Goal: Task Accomplishment & Management: Manage account settings

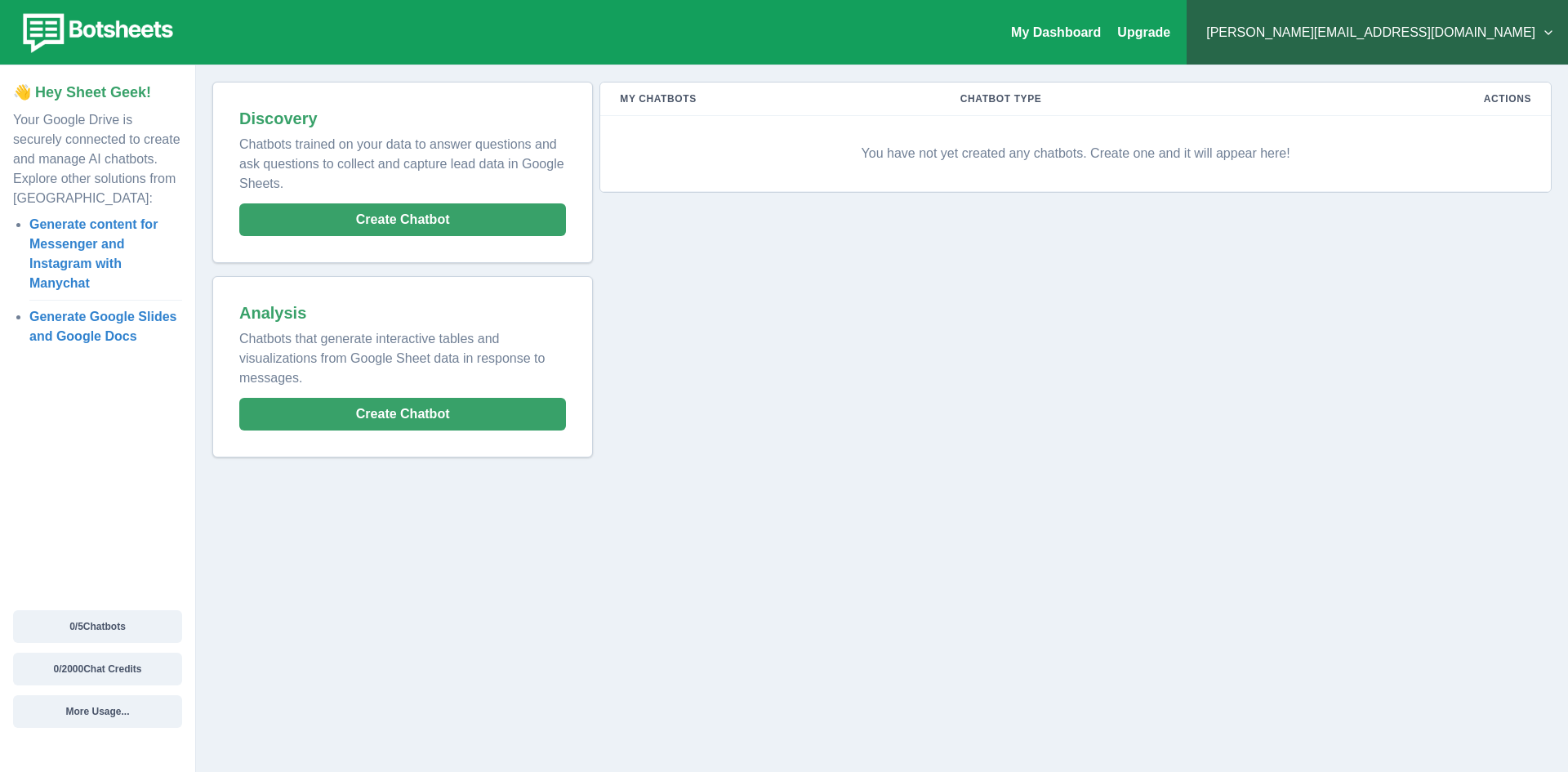
click at [1421, 46] on button "[PERSON_NAME][EMAIL_ADDRESS][DOMAIN_NAME]" at bounding box center [1376, 33] width 355 height 33
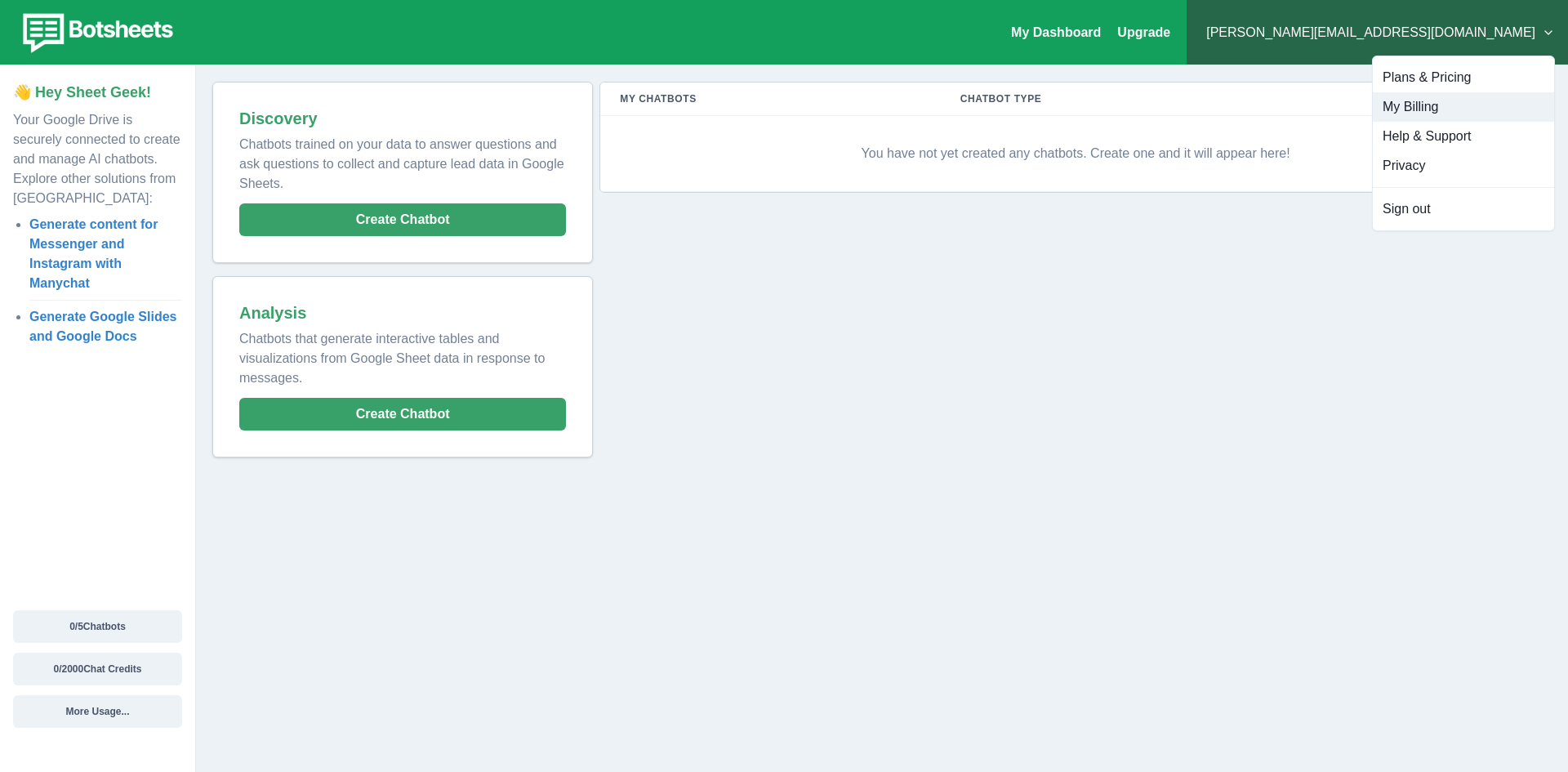
click at [1424, 104] on button "My Billing" at bounding box center [1463, 107] width 181 height 29
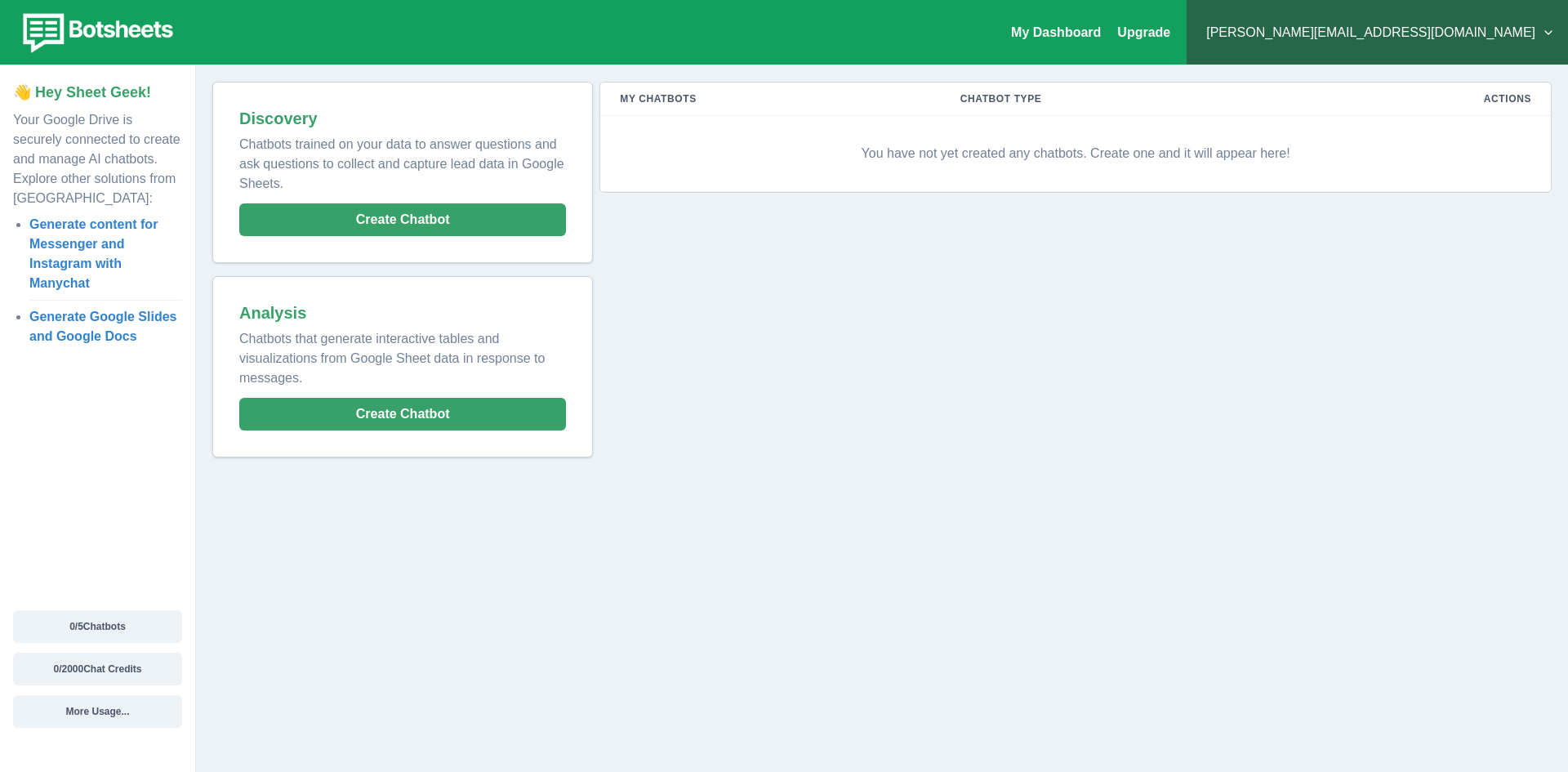
click at [1422, 30] on button "[PERSON_NAME][EMAIL_ADDRESS][DOMAIN_NAME]" at bounding box center [1376, 33] width 355 height 33
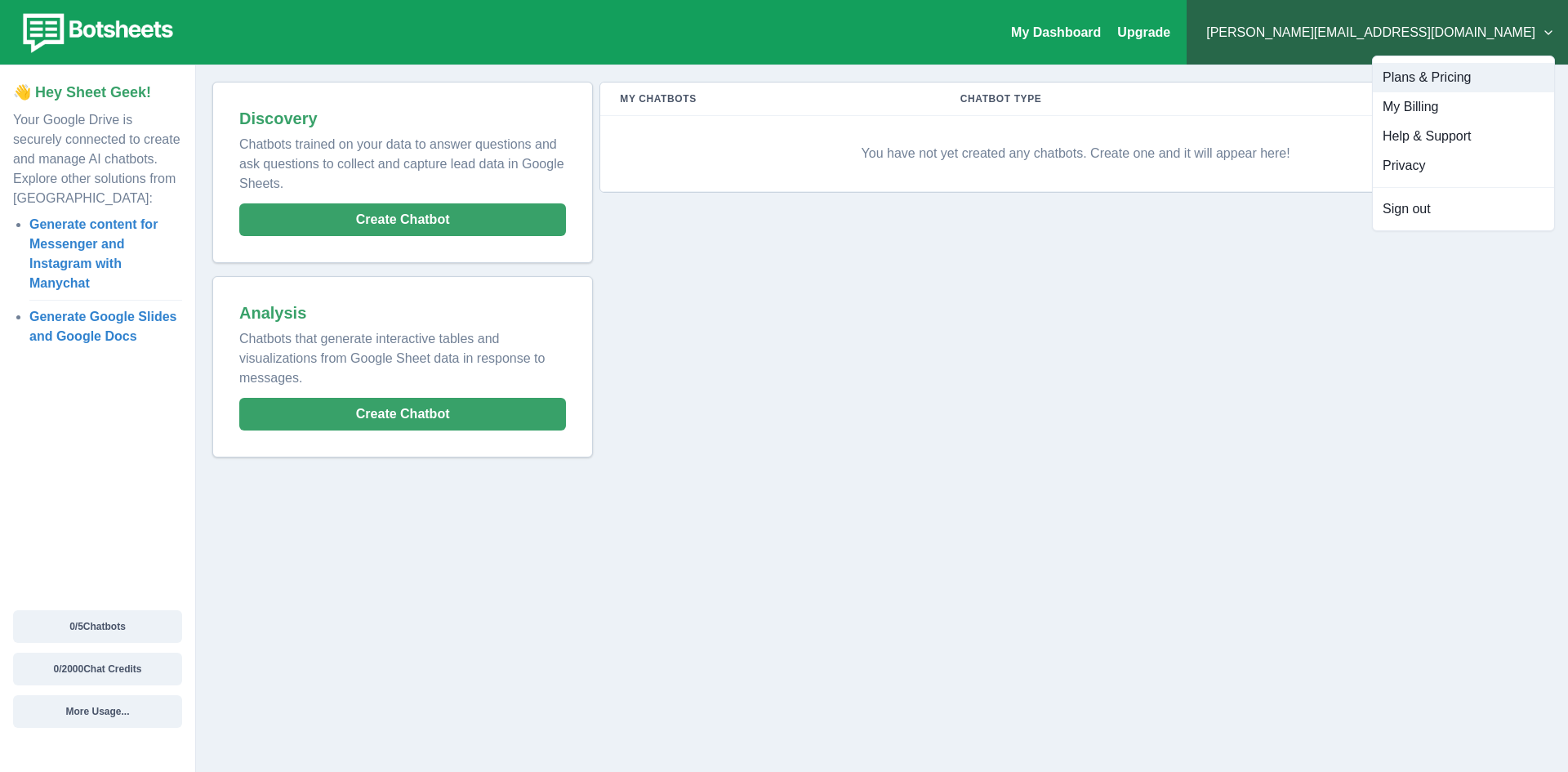
click at [1441, 68] on button "Plans & Pricing" at bounding box center [1463, 78] width 181 height 29
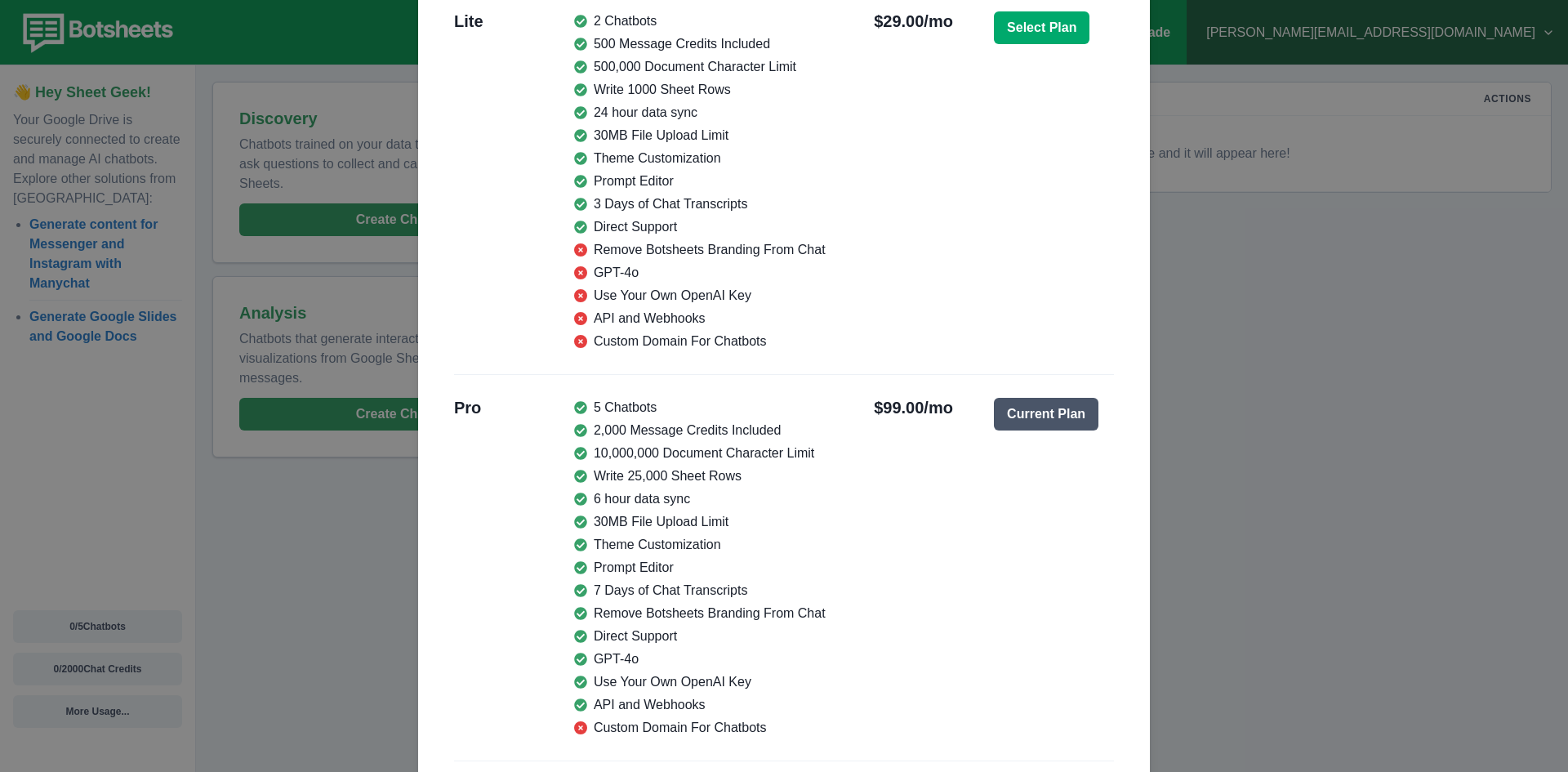
scroll to position [817, 0]
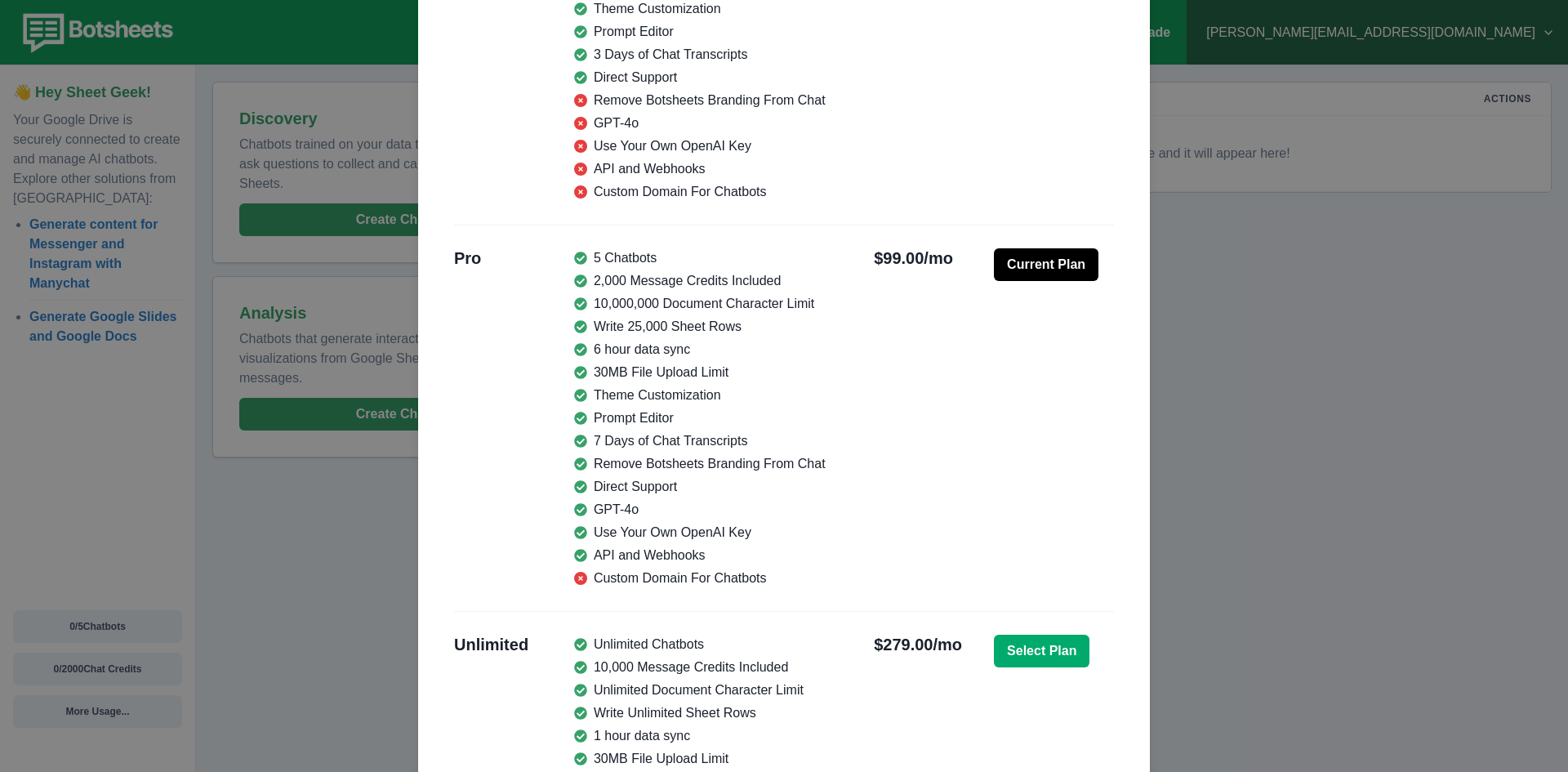
click at [1059, 267] on button "Current Plan" at bounding box center [1045, 265] width 104 height 33
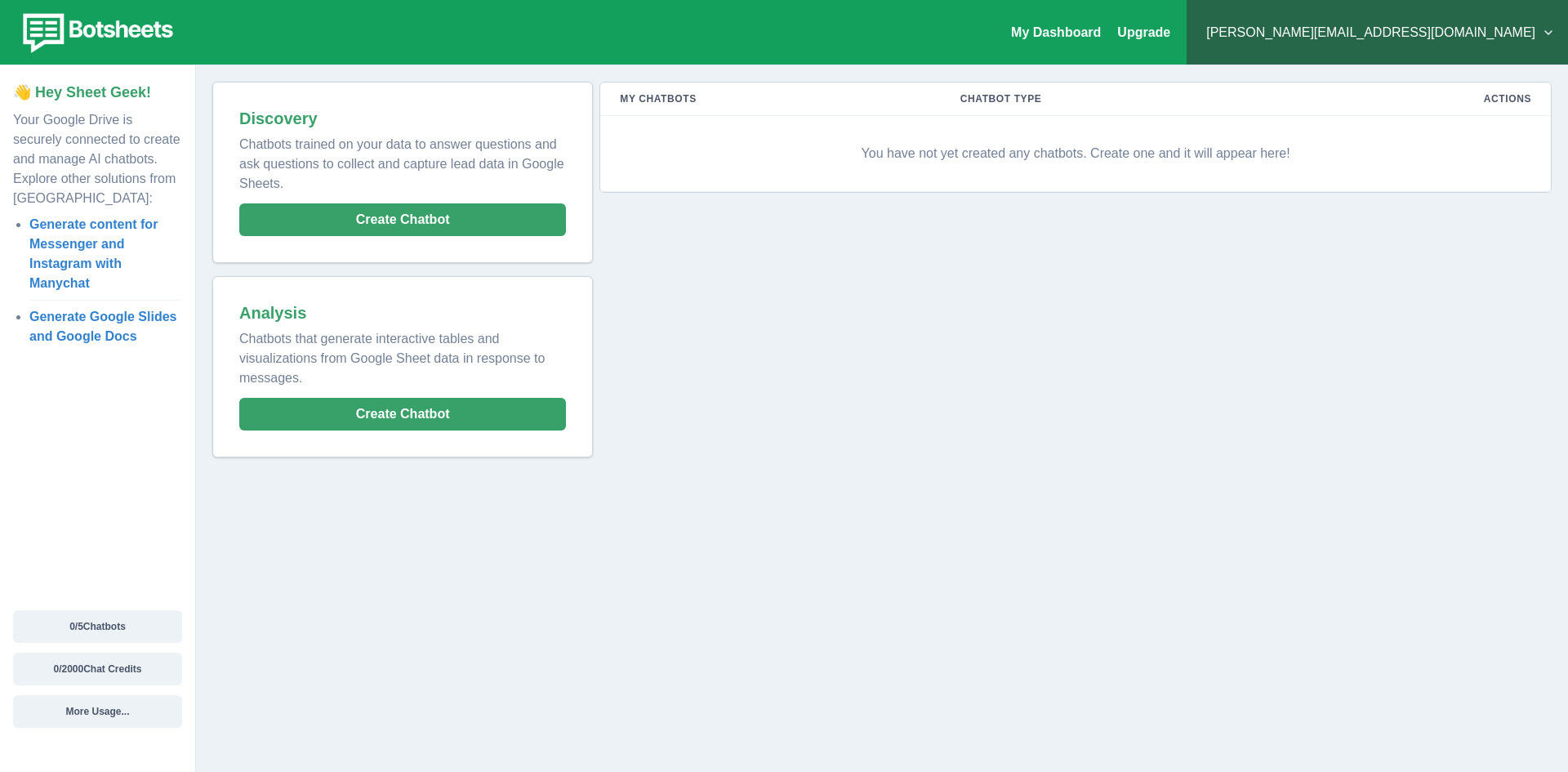
click at [1508, 28] on button "[PERSON_NAME][EMAIL_ADDRESS][DOMAIN_NAME]" at bounding box center [1376, 33] width 355 height 33
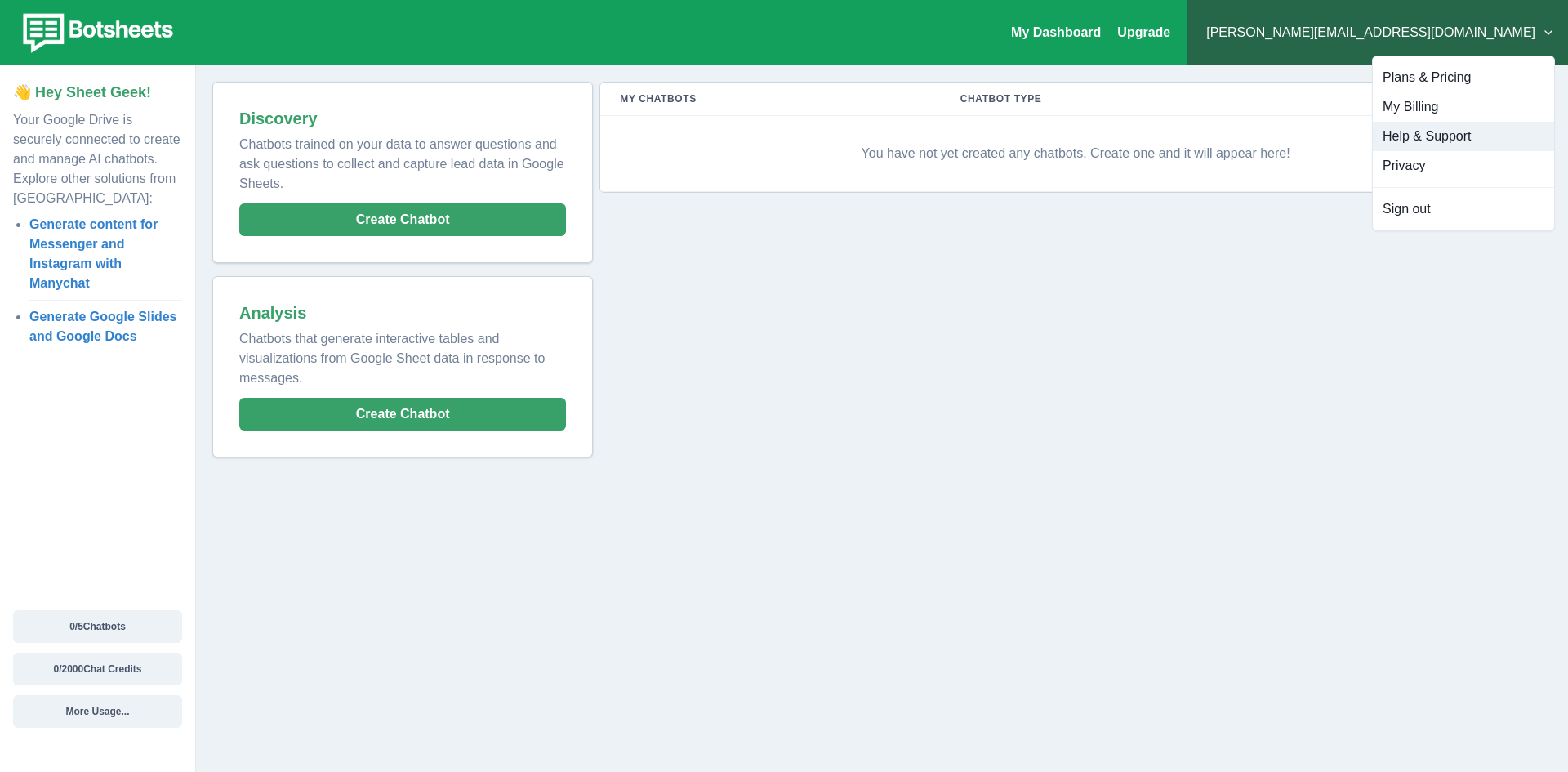
click at [1433, 133] on button "Help & Support" at bounding box center [1463, 136] width 181 height 29
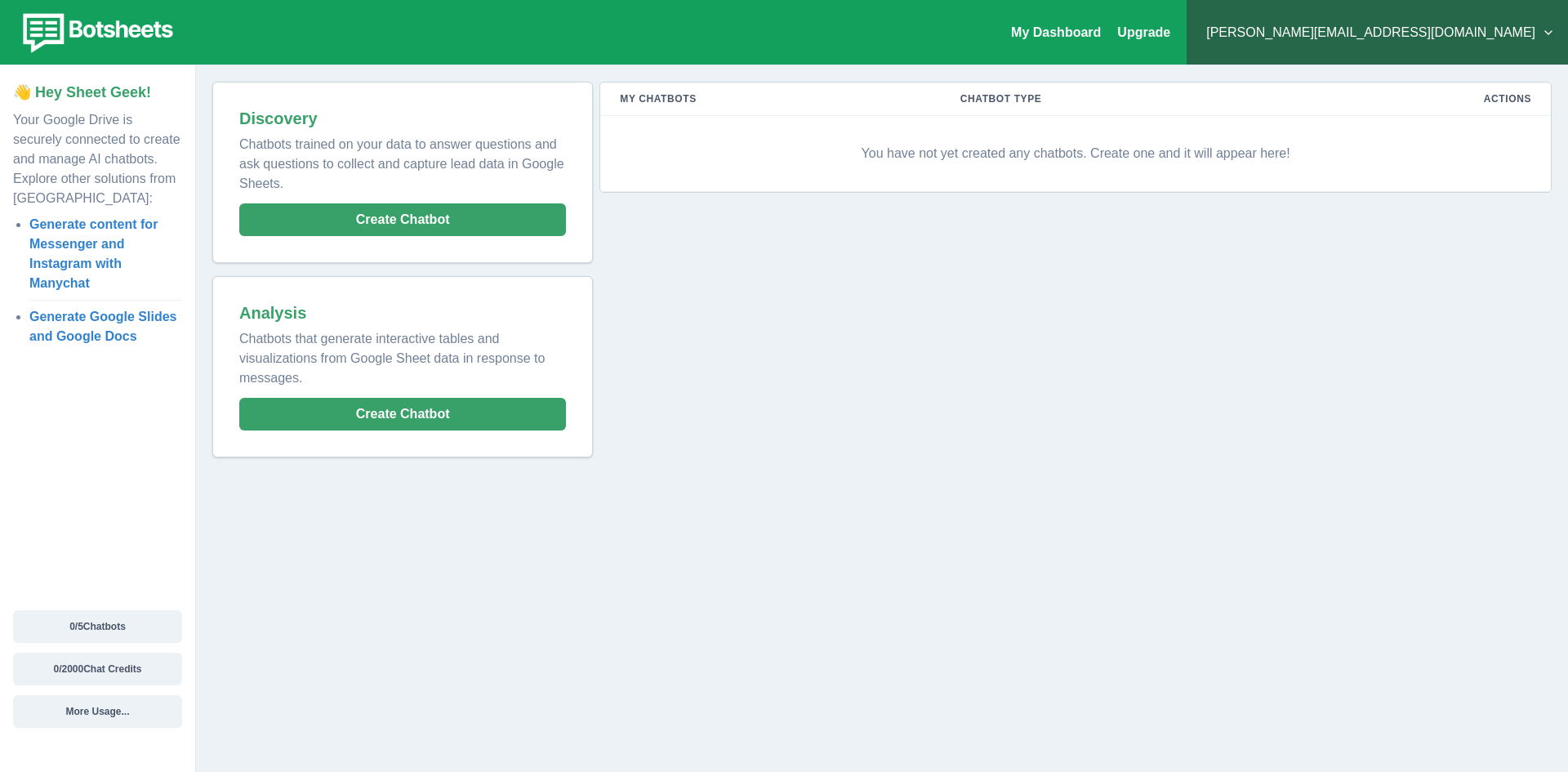
click at [1447, 28] on button "[PERSON_NAME][EMAIL_ADDRESS][DOMAIN_NAME]" at bounding box center [1376, 33] width 355 height 33
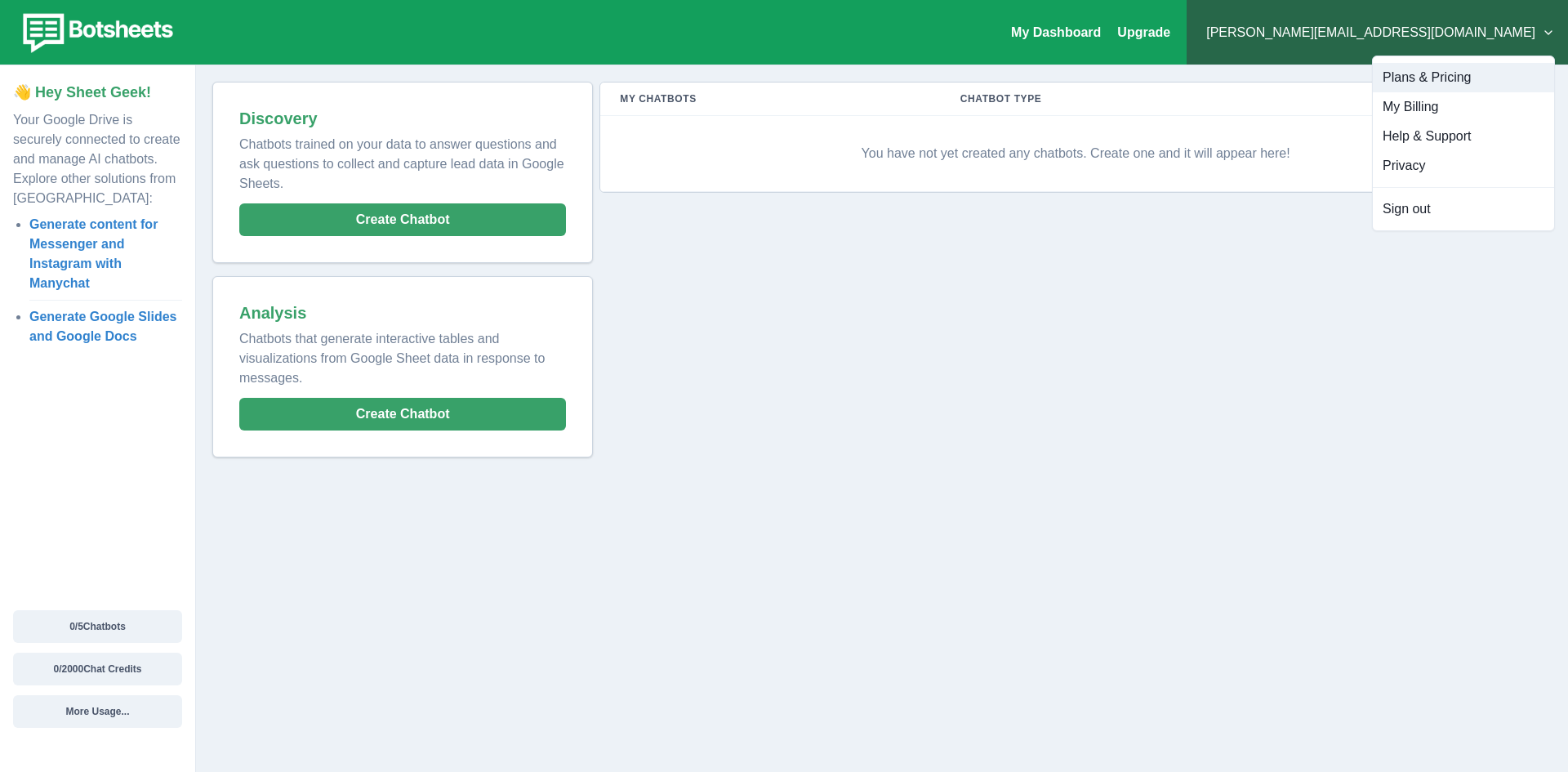
click at [1412, 79] on button "Plans & Pricing" at bounding box center [1463, 78] width 181 height 29
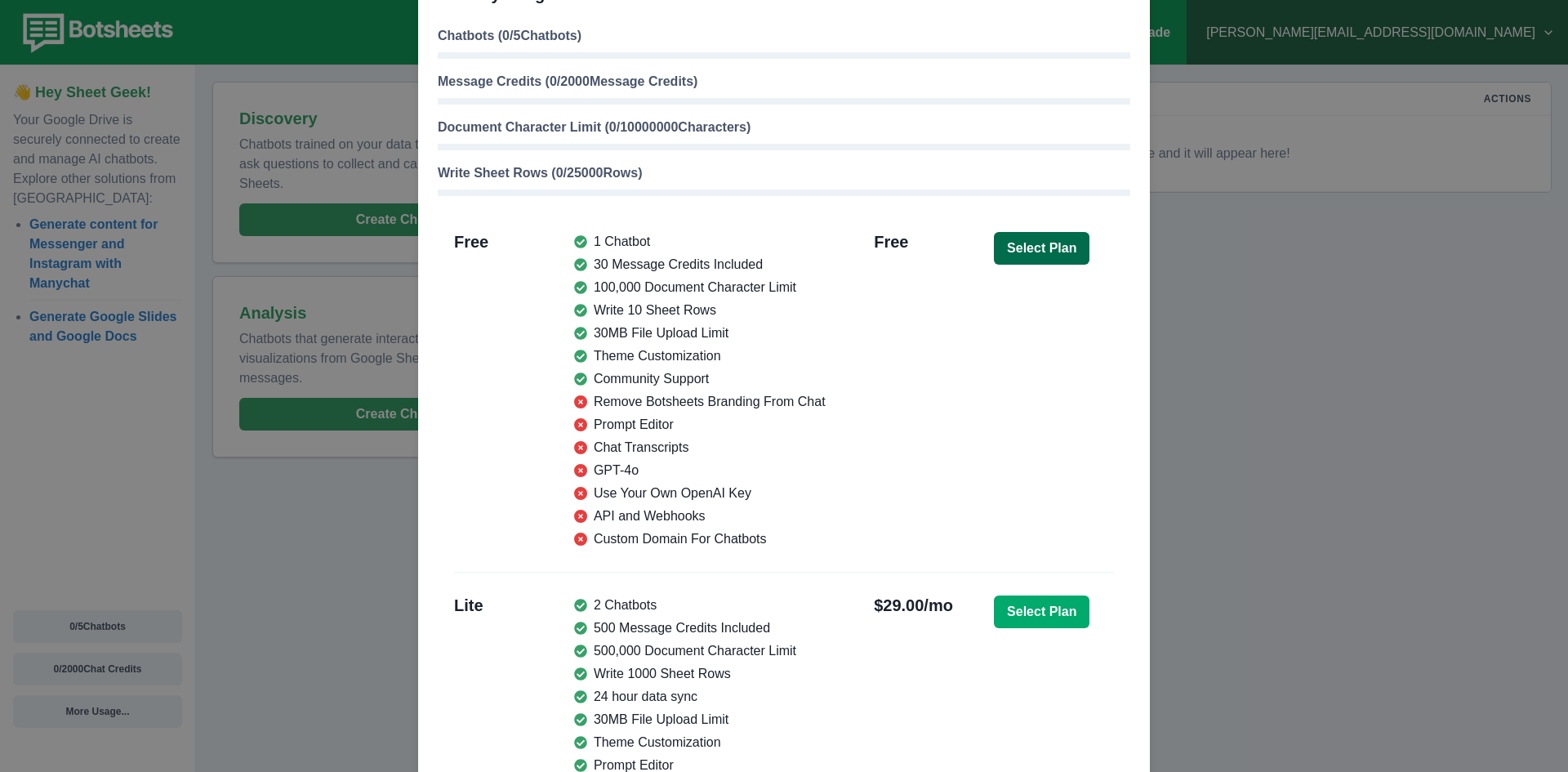
scroll to position [82, 0]
click at [1016, 240] on button "Select Plan" at bounding box center [1041, 250] width 95 height 33
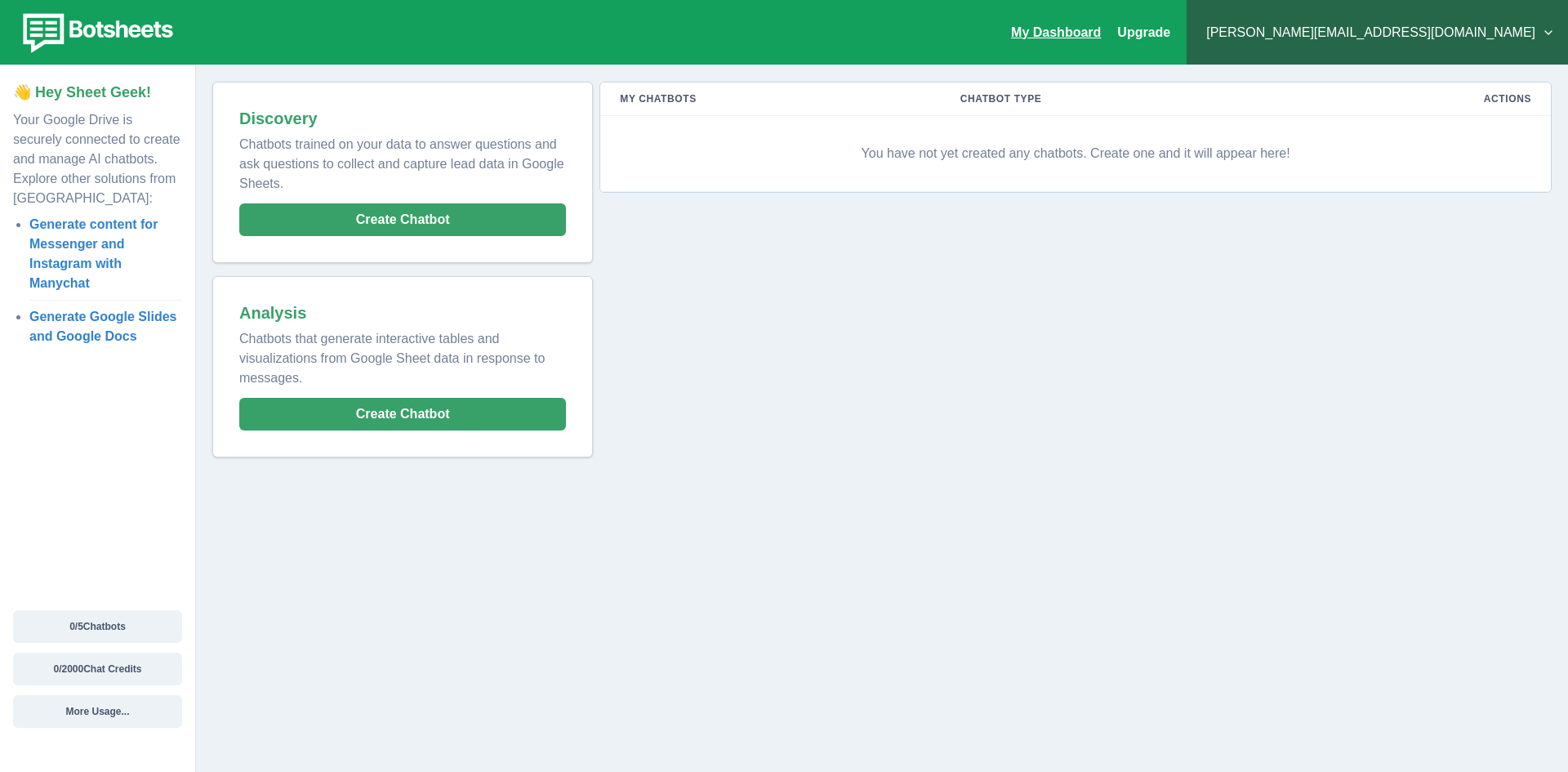
click at [1101, 31] on link "My Dashboard" at bounding box center [1056, 32] width 90 height 14
click at [1101, 38] on link "My Dashboard" at bounding box center [1056, 32] width 90 height 14
click at [1470, 37] on button "[PERSON_NAME][EMAIL_ADDRESS][DOMAIN_NAME]" at bounding box center [1376, 33] width 355 height 33
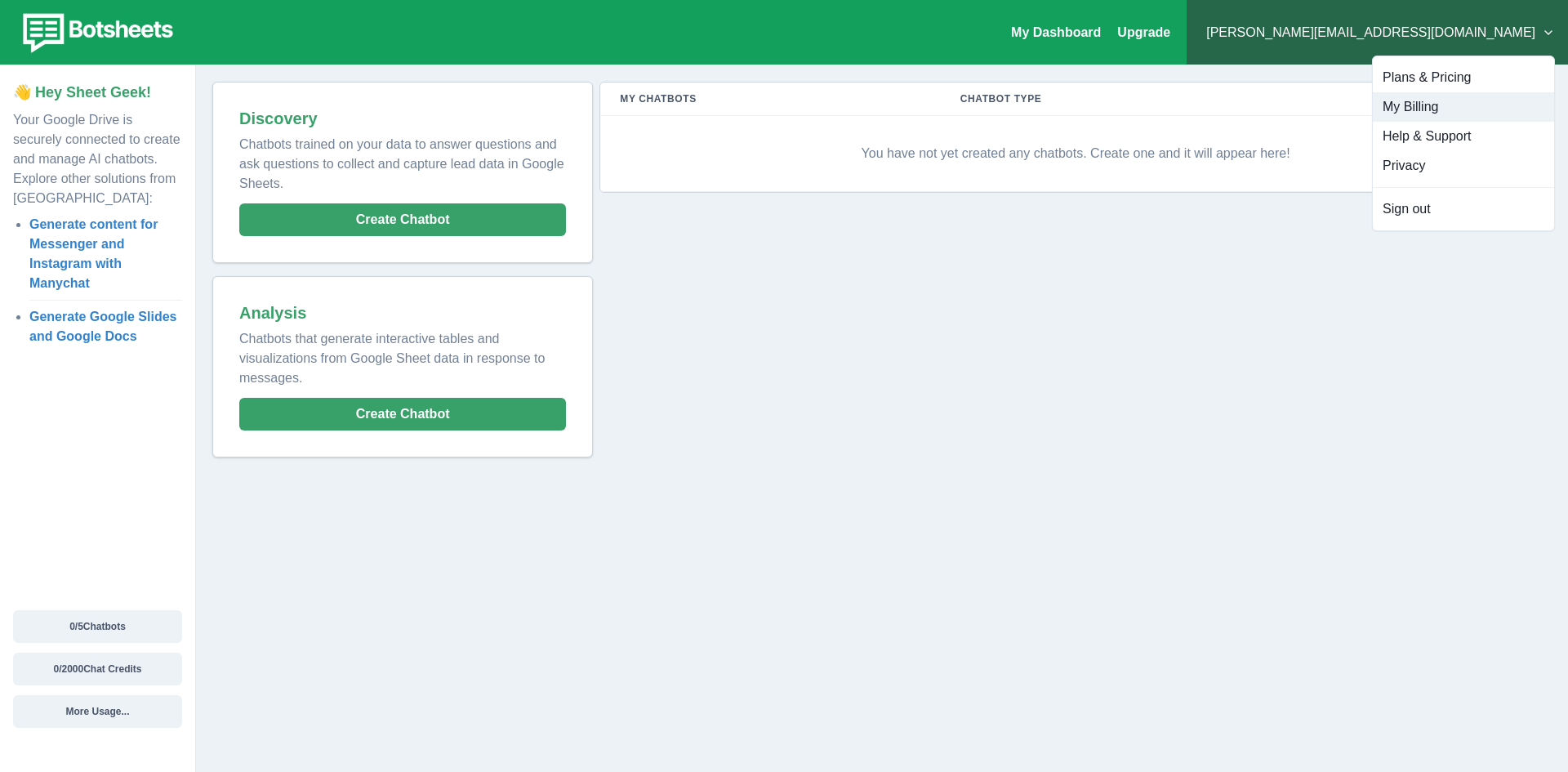
click at [1442, 116] on button "My Billing" at bounding box center [1463, 107] width 181 height 29
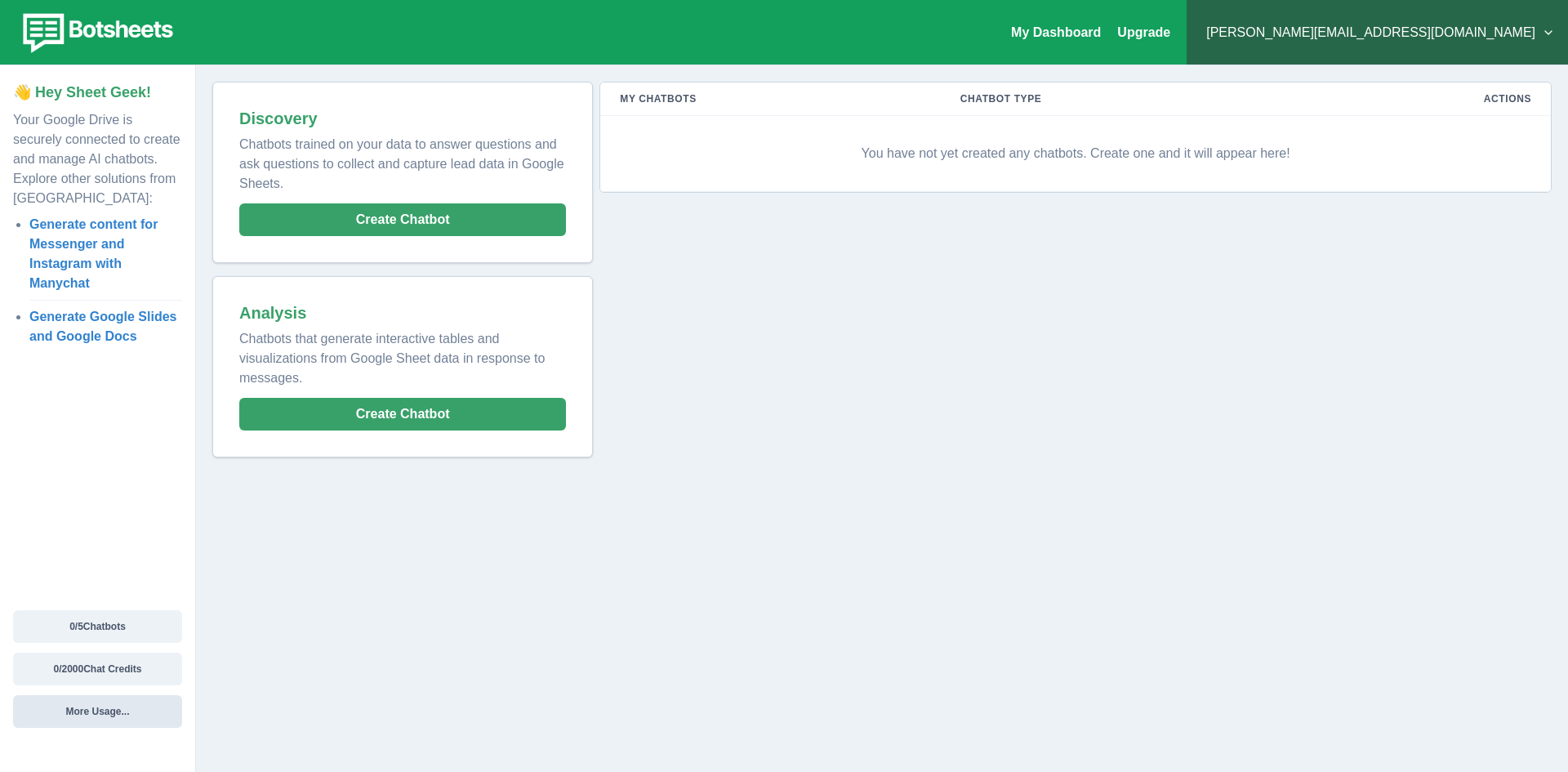
click at [165, 716] on button "More Usage..." at bounding box center [97, 712] width 169 height 33
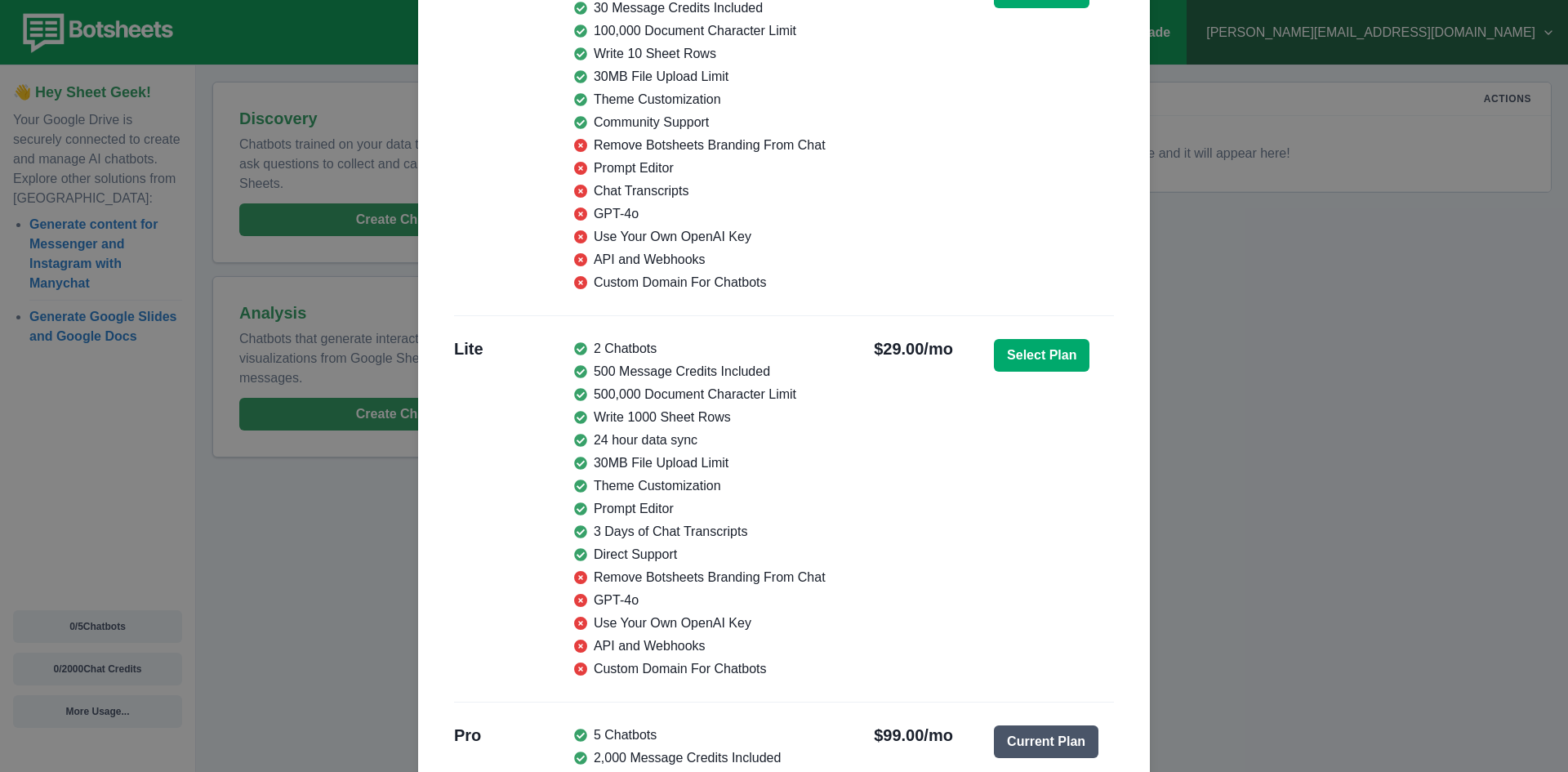
scroll to position [55, 0]
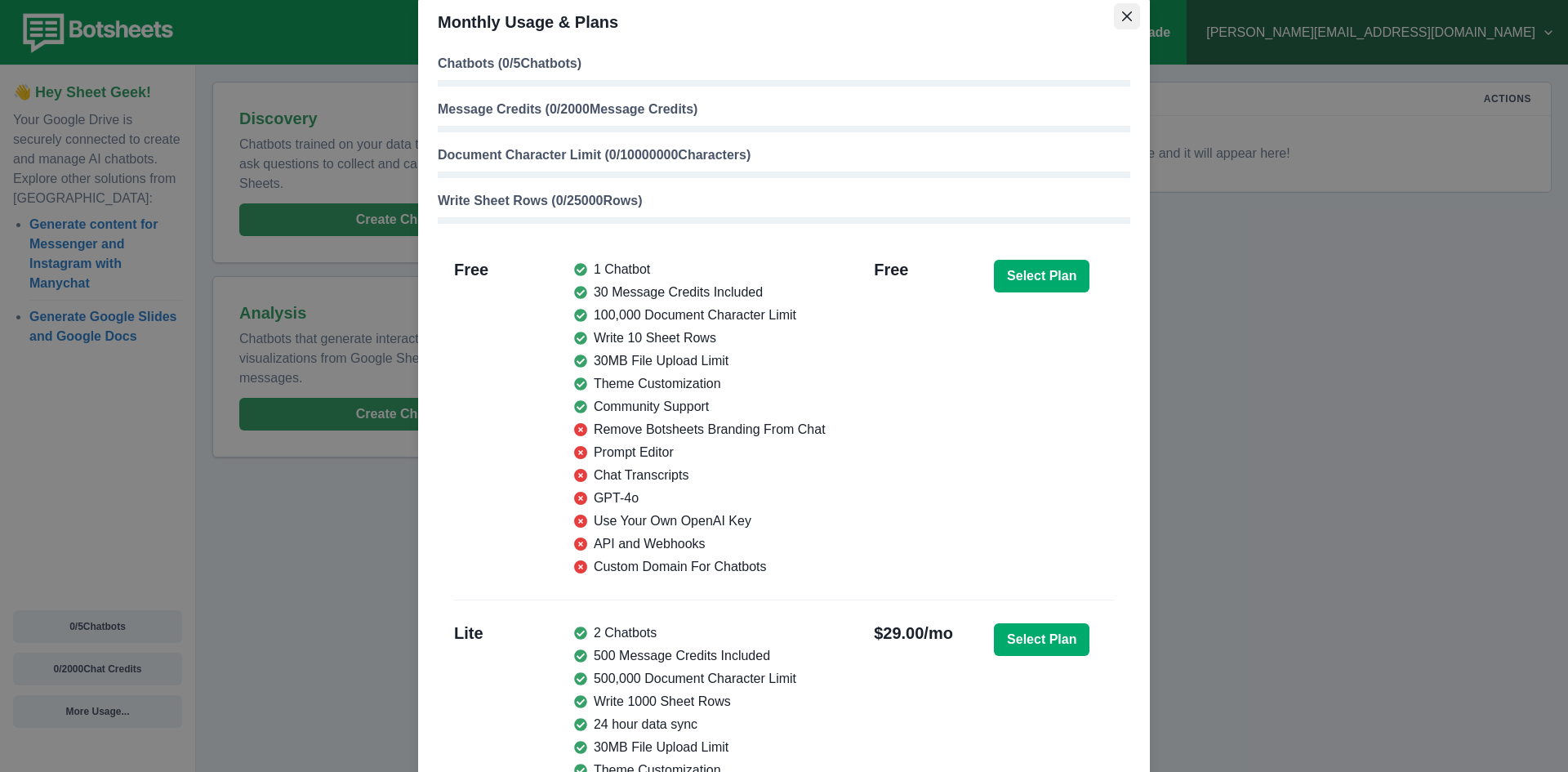
click at [1113, 23] on button "Close" at bounding box center [1126, 16] width 26 height 26
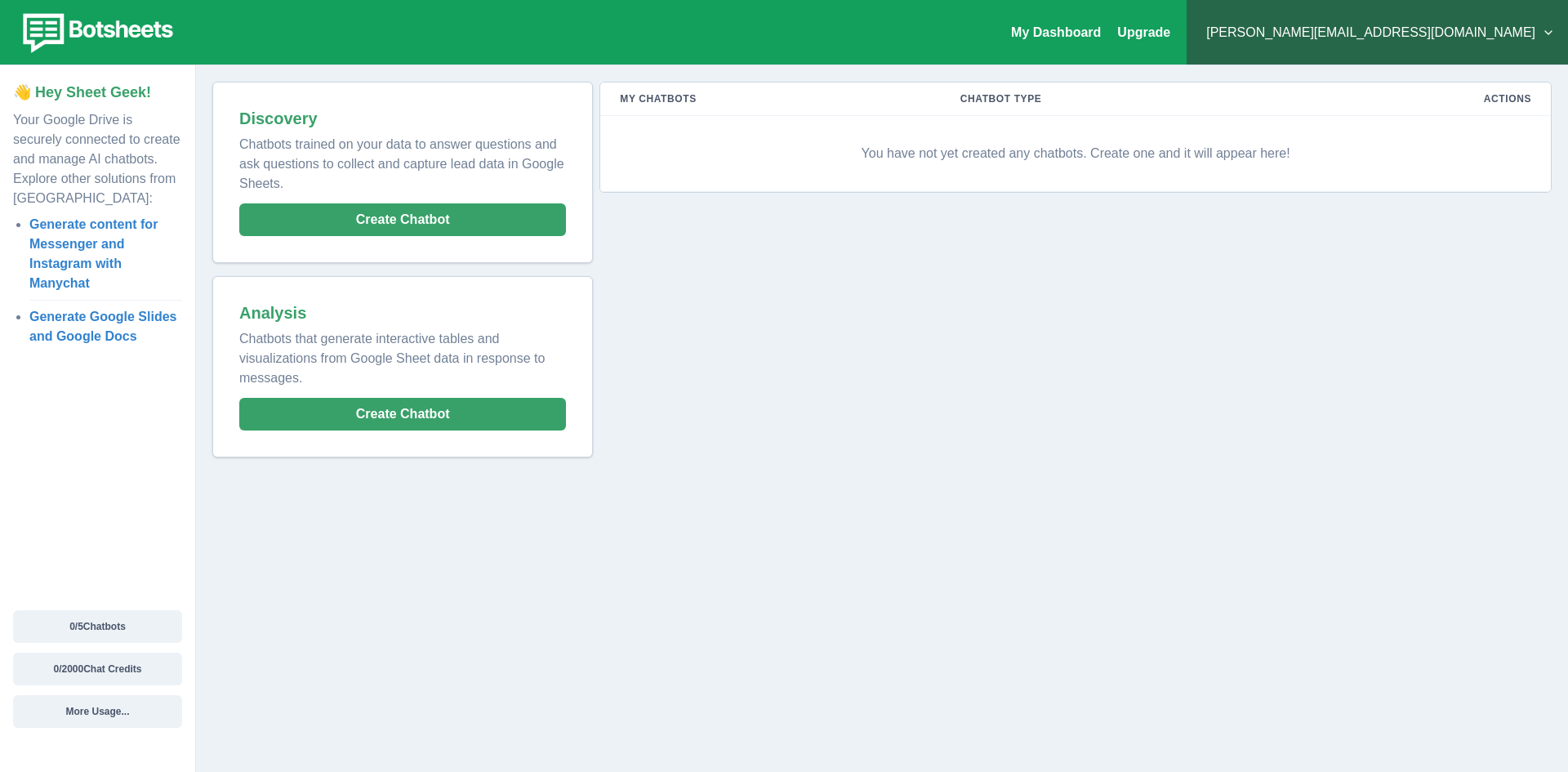
click at [1446, 37] on button "[PERSON_NAME][EMAIL_ADDRESS][DOMAIN_NAME]" at bounding box center [1376, 33] width 355 height 33
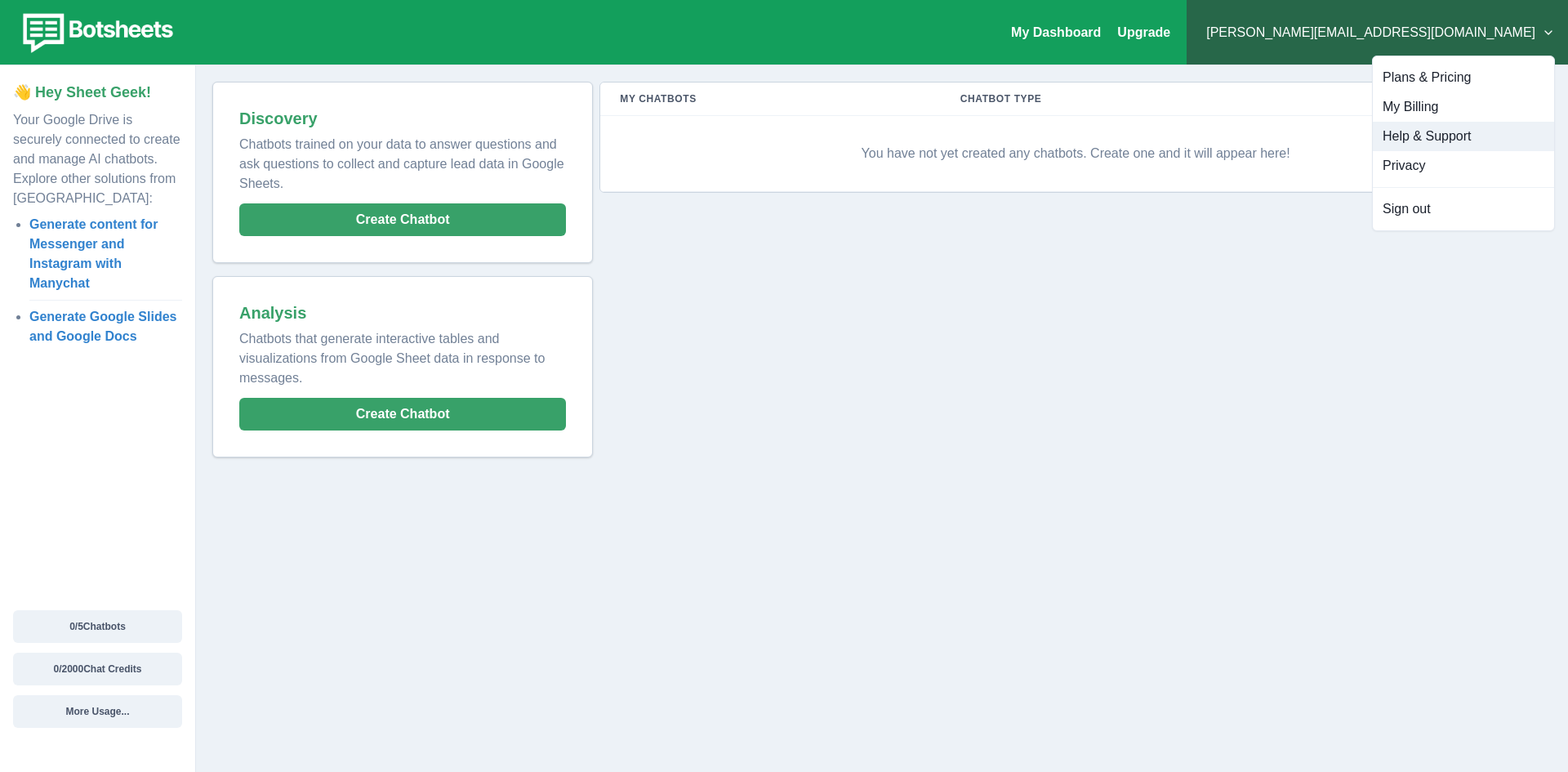
click at [1450, 131] on button "Help & Support" at bounding box center [1463, 136] width 181 height 29
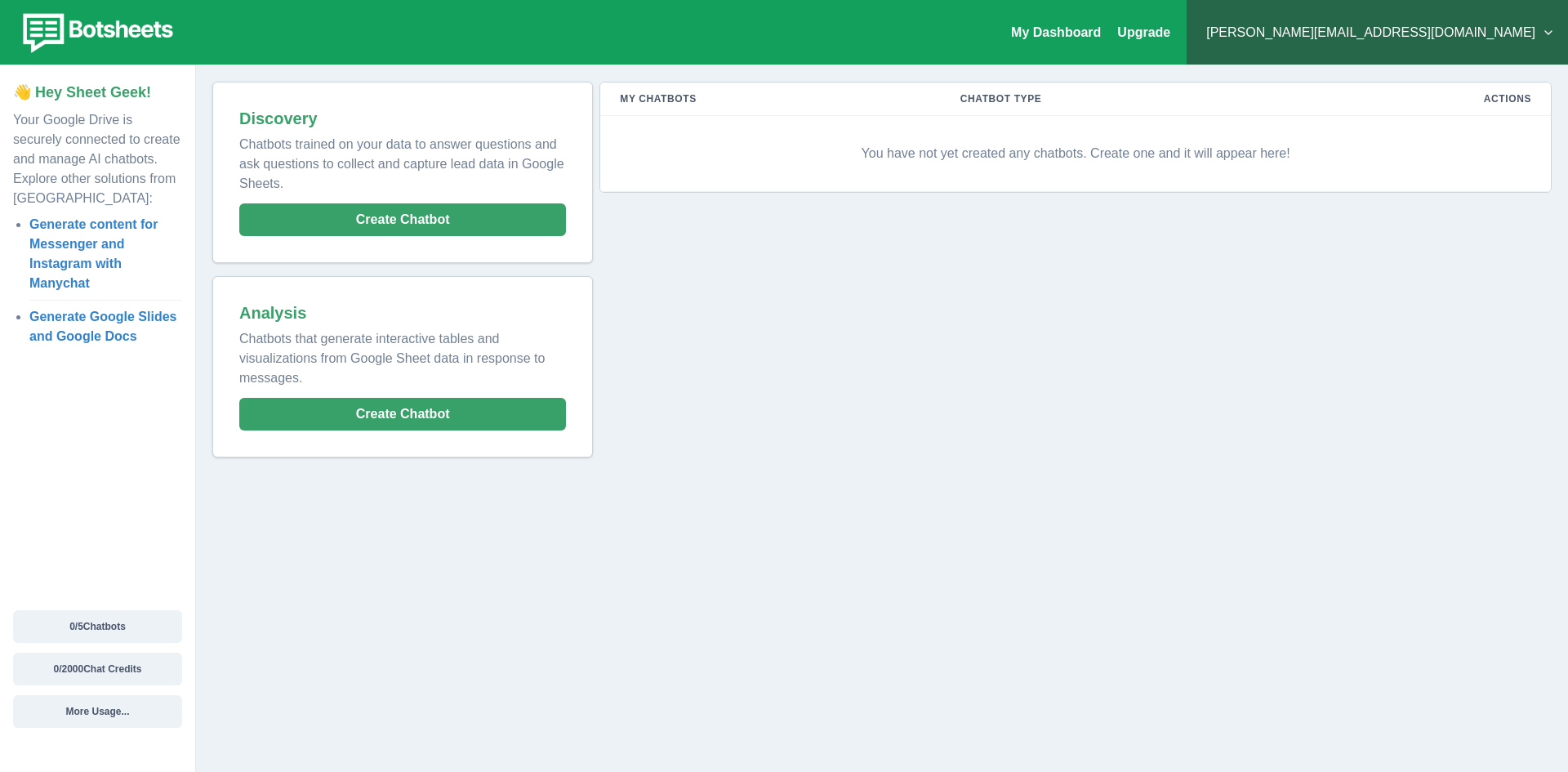
click at [1482, 42] on button "[PERSON_NAME][EMAIL_ADDRESS][DOMAIN_NAME]" at bounding box center [1376, 33] width 355 height 33
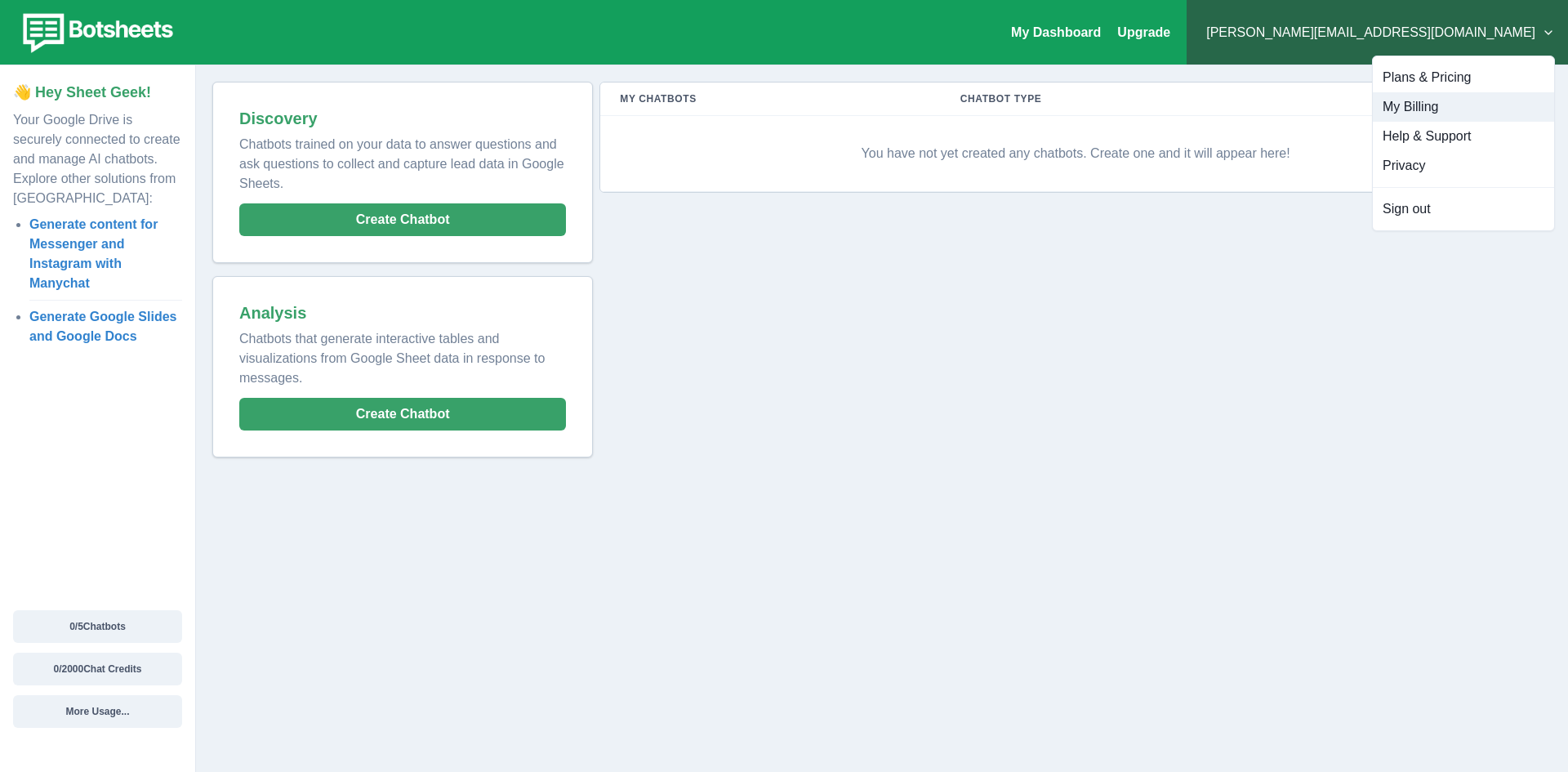
click at [1438, 102] on button "My Billing" at bounding box center [1463, 107] width 181 height 29
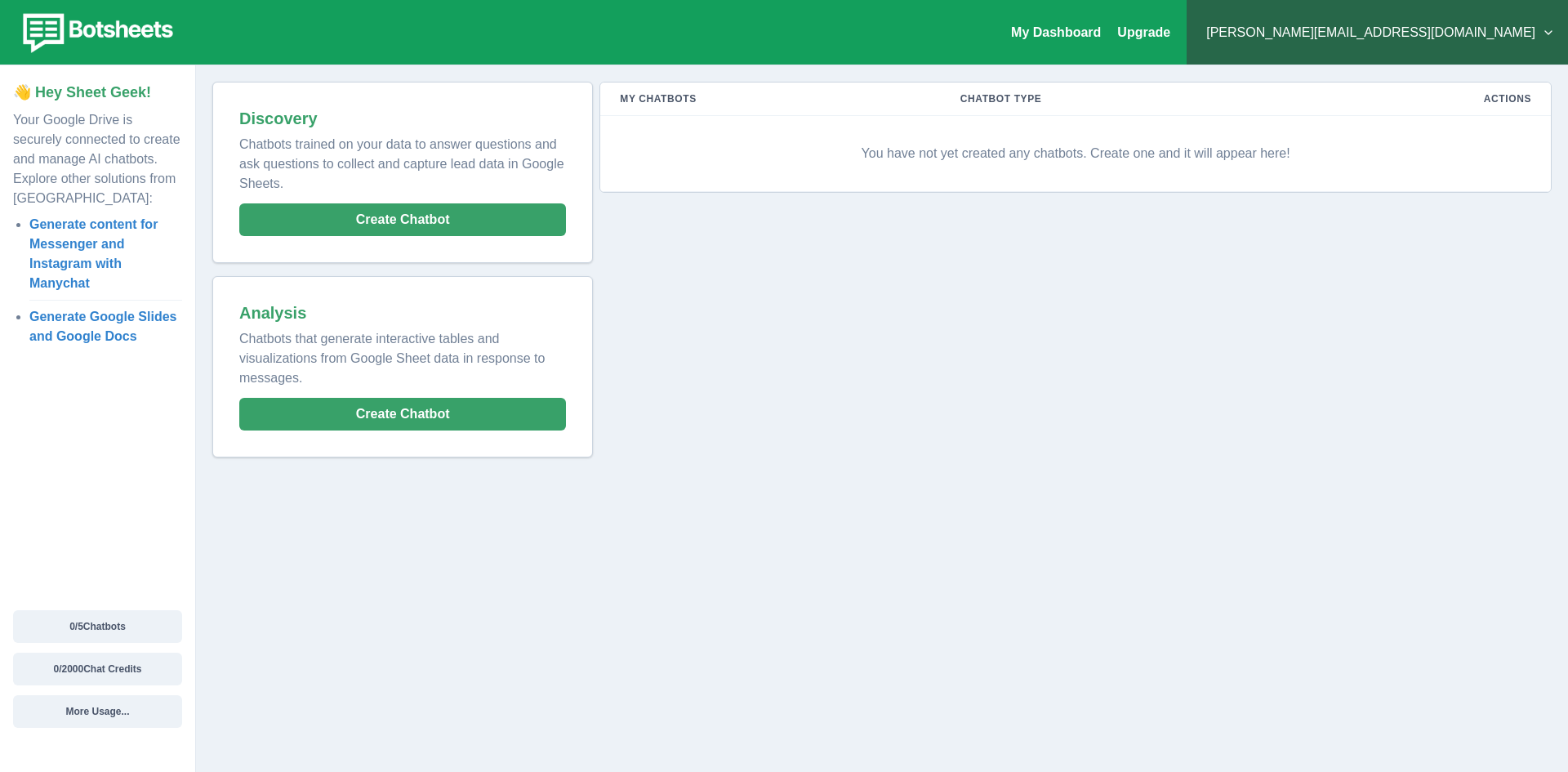
click at [1453, 32] on button "[PERSON_NAME][EMAIL_ADDRESS][DOMAIN_NAME]" at bounding box center [1376, 33] width 355 height 33
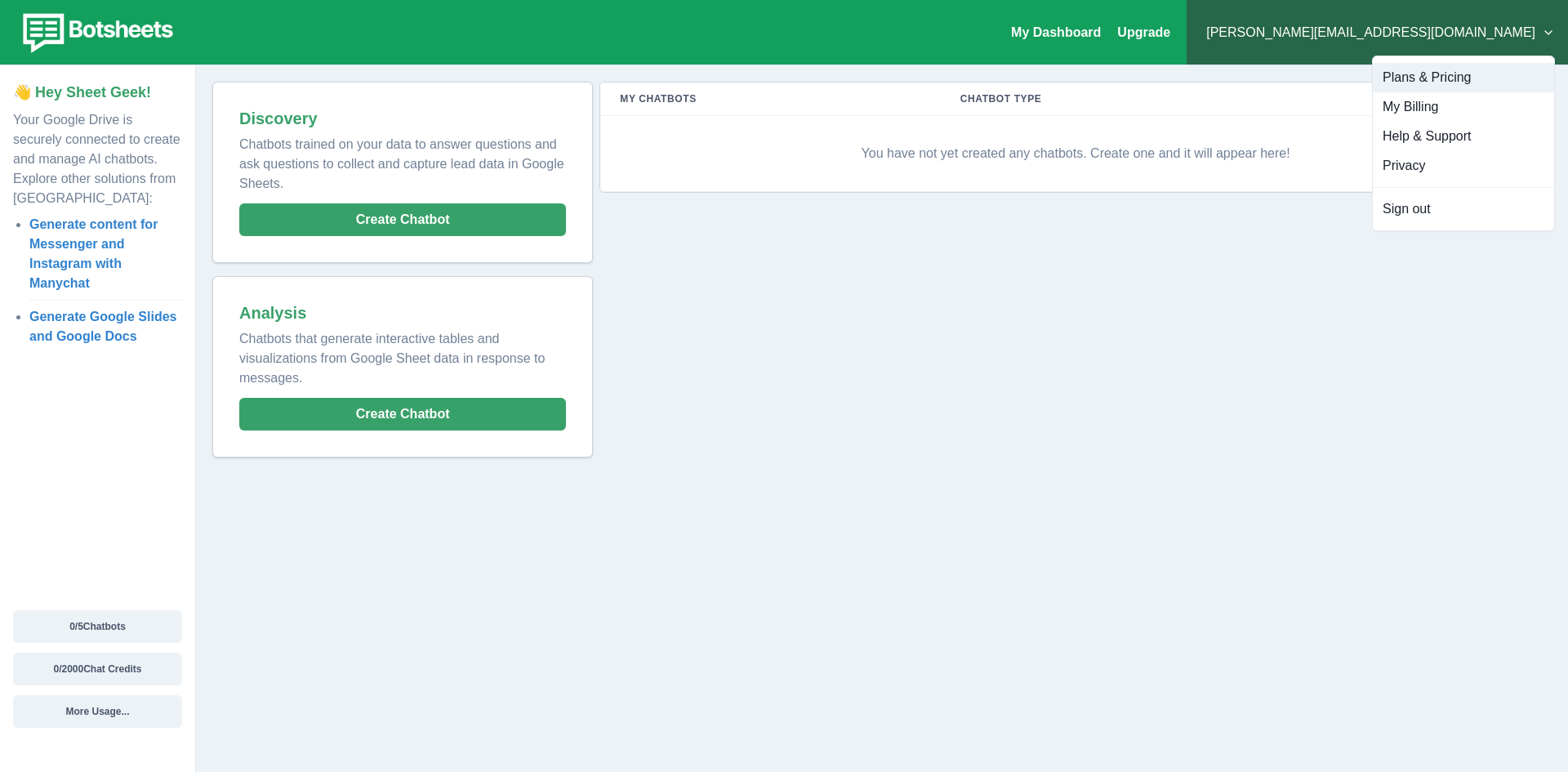
click at [1446, 82] on button "Plans & Pricing" at bounding box center [1463, 78] width 181 height 29
